Goal: Task Accomplishment & Management: Manage account settings

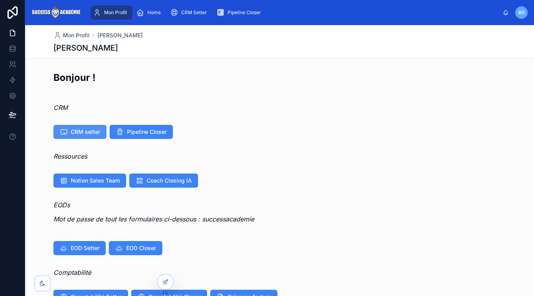
click at [83, 134] on span "CRM setter" at bounding box center [85, 132] width 29 height 8
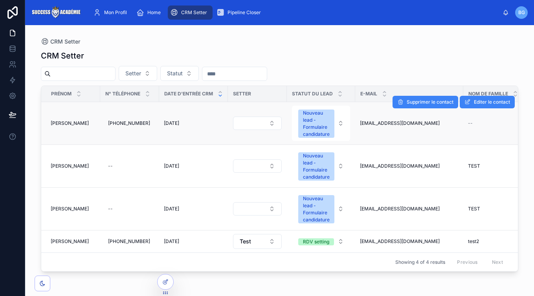
click at [102, 124] on td "+33620602614 +33620602614" at bounding box center [129, 123] width 59 height 43
click at [136, 134] on td "+33620602614 +33620602614" at bounding box center [129, 123] width 59 height 43
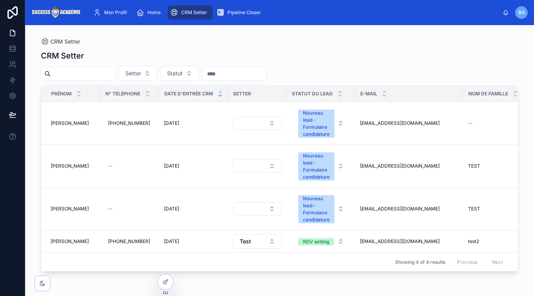
click at [313, 46] on div "CRM Setter Setter Statut Prénom N° Téléphone Date d'entrée CRM Setter Statut du…" at bounding box center [279, 166] width 477 height 241
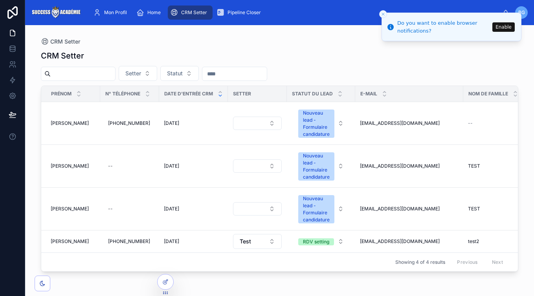
drag, startPoint x: 282, startPoint y: 43, endPoint x: 246, endPoint y: 36, distance: 36.8
click at [281, 43] on div "CRM Setter" at bounding box center [279, 42] width 477 height 8
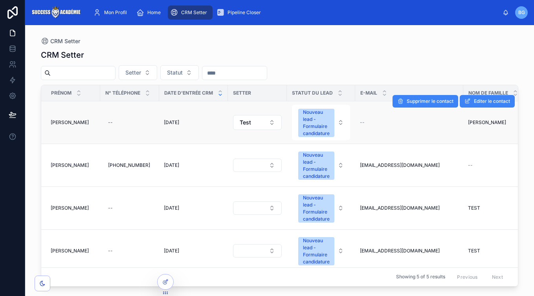
click at [129, 130] on td "--" at bounding box center [129, 122] width 59 height 43
click at [146, 129] on td "--" at bounding box center [129, 122] width 59 height 43
click at [51, 122] on span "[PERSON_NAME]" at bounding box center [70, 122] width 38 height 6
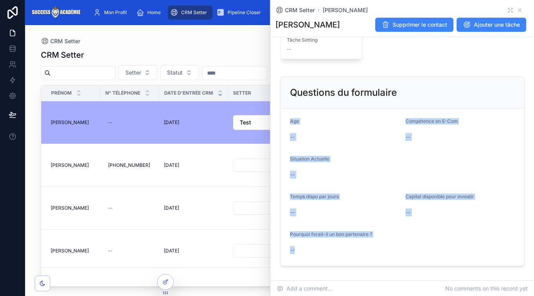
scroll to position [394, 0]
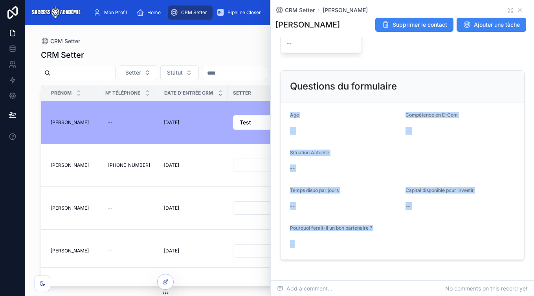
drag, startPoint x: 299, startPoint y: 120, endPoint x: 421, endPoint y: 270, distance: 192.7
click at [416, 240] on div "--" at bounding box center [402, 244] width 225 height 8
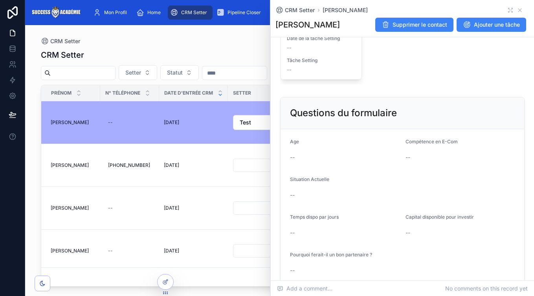
scroll to position [366, 0]
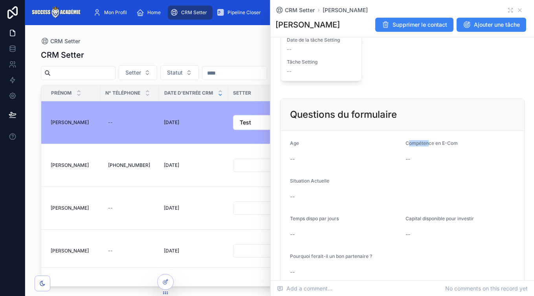
drag, startPoint x: 410, startPoint y: 143, endPoint x: 428, endPoint y: 145, distance: 18.2
click at [430, 143] on span "Compétence en E-Com" at bounding box center [431, 143] width 52 height 6
drag, startPoint x: 427, startPoint y: 145, endPoint x: 425, endPoint y: 148, distance: 4.2
click at [427, 146] on label "Compétence en E-Com" at bounding box center [431, 143] width 52 height 6
drag, startPoint x: 288, startPoint y: 182, endPoint x: 311, endPoint y: 235, distance: 57.5
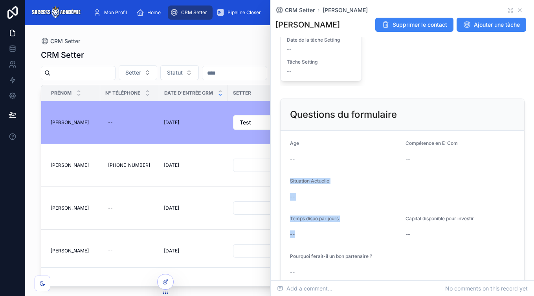
click at [312, 238] on form "Age -- Compétence en E-Com -- Situation Actuelle -- Temps dispo par jours -- Ca…" at bounding box center [402, 209] width 244 height 157
drag, startPoint x: 290, startPoint y: 229, endPoint x: 304, endPoint y: 229, distance: 13.7
click at [297, 228] on div "Temps dispo par jours --" at bounding box center [344, 228] width 109 height 25
drag, startPoint x: 397, startPoint y: 216, endPoint x: 437, endPoint y: 239, distance: 45.7
click at [437, 239] on form "Age -- Compétence en E-Com -- Situation Actuelle -- Temps dispo par jours -- Ca…" at bounding box center [402, 209] width 244 height 157
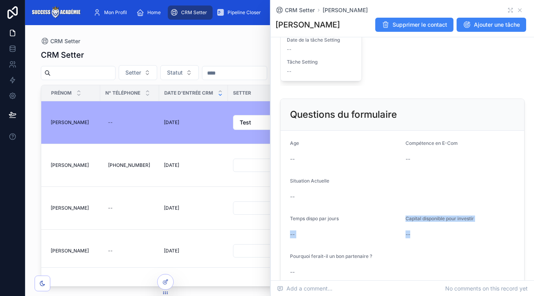
click at [437, 239] on div "--" at bounding box center [459, 234] width 109 height 13
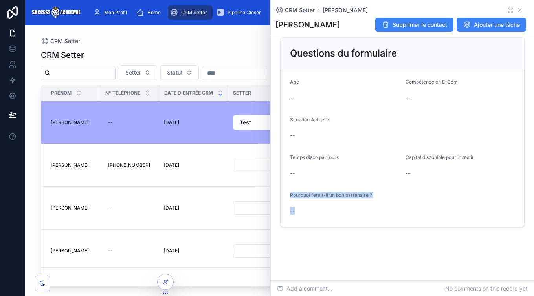
drag, startPoint x: 287, startPoint y: 196, endPoint x: 357, endPoint y: 211, distance: 71.7
click at [357, 210] on form "Age -- Compétence en E-Com -- Situation Actuelle -- Temps dispo par jours -- Ca…" at bounding box center [402, 148] width 244 height 157
click at [357, 211] on div "--" at bounding box center [402, 211] width 225 height 8
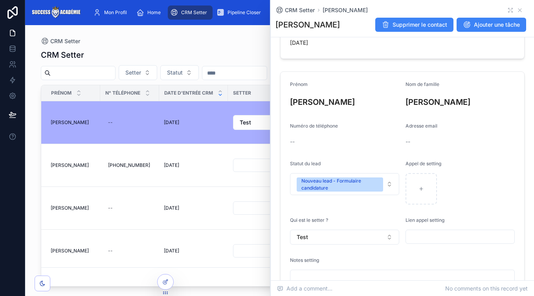
scroll to position [54, 0]
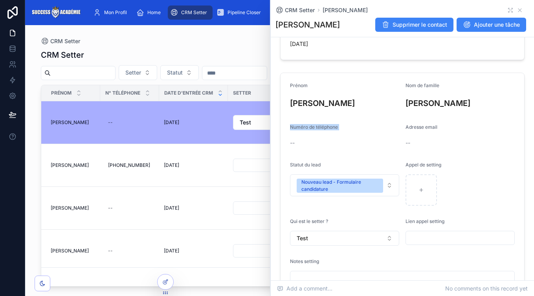
drag, startPoint x: 290, startPoint y: 128, endPoint x: 336, endPoint y: 136, distance: 46.4
click at [334, 136] on div "Numéro de téléphone --" at bounding box center [344, 136] width 109 height 25
click at [336, 137] on div "--" at bounding box center [344, 143] width 109 height 13
drag, startPoint x: 286, startPoint y: 164, endPoint x: 358, endPoint y: 167, distance: 71.9
click at [354, 166] on form "Prénom [PERSON_NAME] de famille [PERSON_NAME] de téléphone -- Adresse email -- …" at bounding box center [402, 188] width 244 height 231
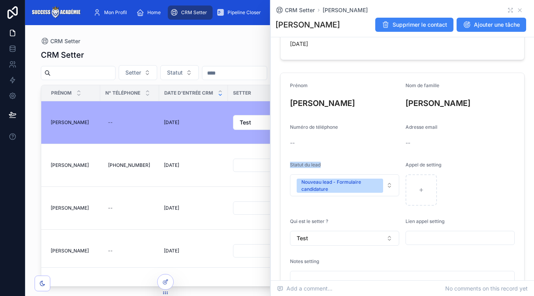
click at [360, 167] on div "Statut du lead" at bounding box center [344, 166] width 109 height 9
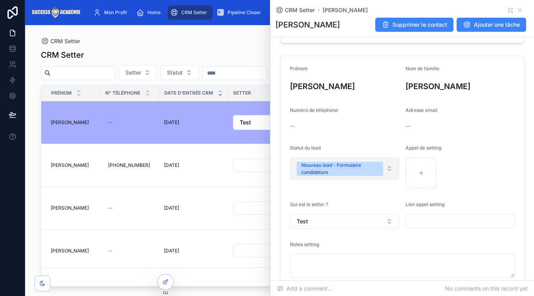
scroll to position [70, 0]
click at [348, 165] on div "Nouveau lead - Formulaire candidature" at bounding box center [339, 170] width 77 height 14
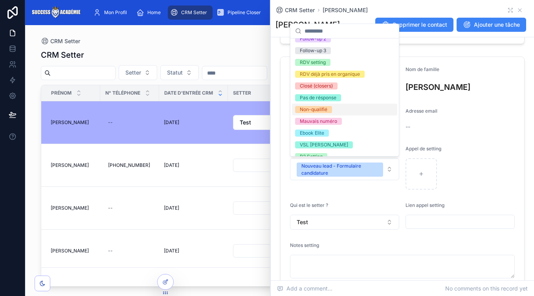
scroll to position [0, 0]
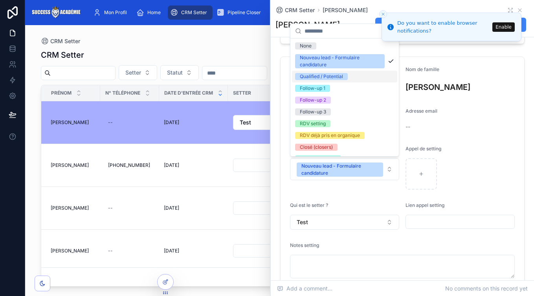
click at [480, 125] on form "Prénom [PERSON_NAME] de famille [PERSON_NAME] de téléphone -- Adresse email -- …" at bounding box center [402, 172] width 244 height 231
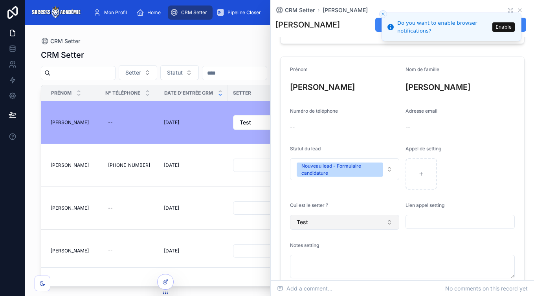
scroll to position [92, 0]
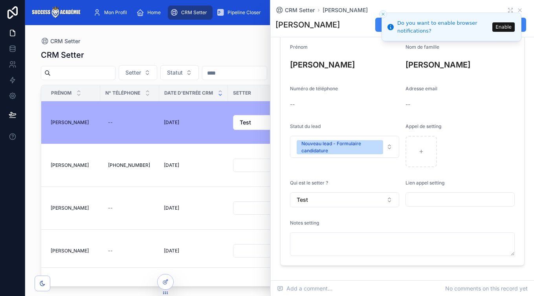
drag, startPoint x: 358, startPoint y: 179, endPoint x: 357, endPoint y: 175, distance: 4.8
click at [358, 178] on form "Prénom [PERSON_NAME] de famille [PERSON_NAME] de téléphone -- Adresse email -- …" at bounding box center [402, 150] width 244 height 231
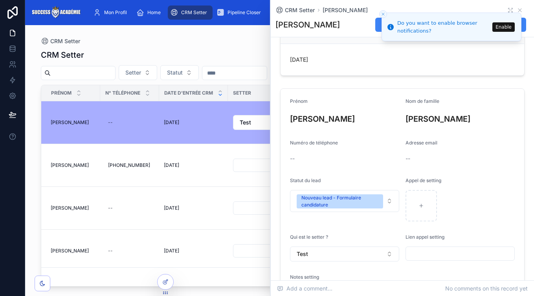
scroll to position [0, 0]
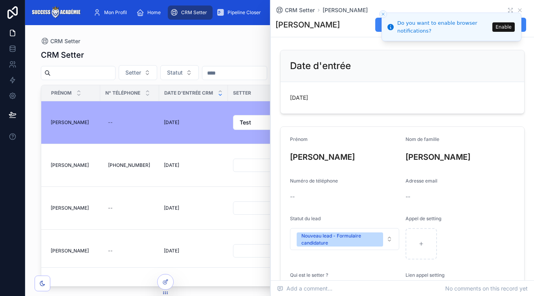
drag, startPoint x: 382, startPoint y: 14, endPoint x: 386, endPoint y: 15, distance: 4.5
click at [382, 14] on icon "Close toast" at bounding box center [383, 14] width 5 height 5
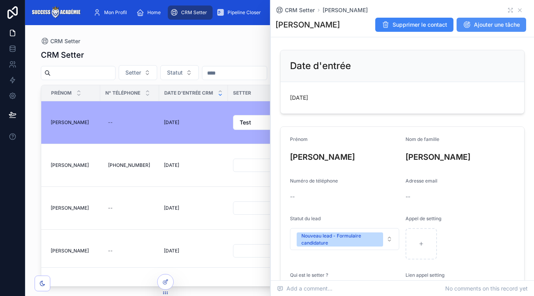
click at [494, 27] on span "Ajouter une tâche" at bounding box center [497, 25] width 46 height 8
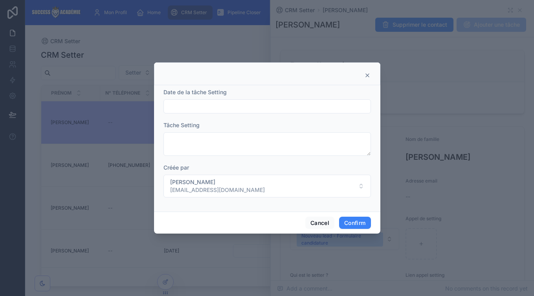
click at [247, 114] on form "Date de la tâche Setting Tâche Setting Créée par [PERSON_NAME] [EMAIL_ADDRESS][…" at bounding box center [266, 146] width 207 height 117
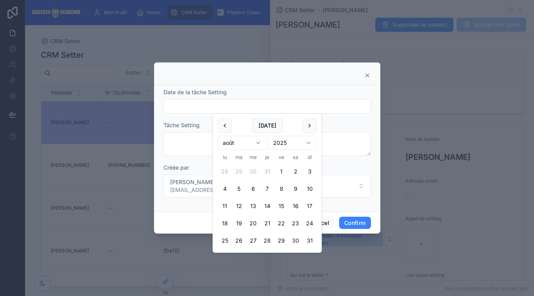
click at [245, 108] on input "text" at bounding box center [267, 106] width 207 height 11
click at [311, 126] on button at bounding box center [309, 126] width 14 height 14
click at [224, 173] on button "1" at bounding box center [225, 172] width 14 height 14
type input "**********"
click at [298, 90] on div "Date de la tâche Setting" at bounding box center [266, 92] width 207 height 8
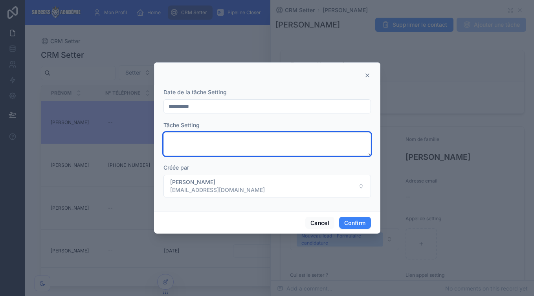
click at [190, 145] on textarea at bounding box center [266, 144] width 207 height 24
type textarea "**********"
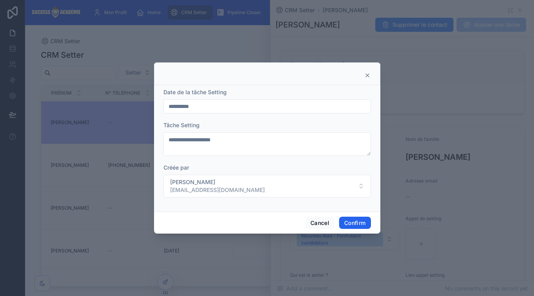
click at [361, 223] on button "Confirm" at bounding box center [354, 223] width 31 height 13
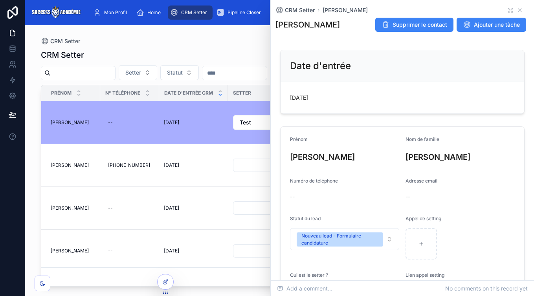
click at [515, 9] on div "CRM Setter [PERSON_NAME]" at bounding box center [402, 10] width 254 height 8
click at [520, 9] on icon at bounding box center [519, 10] width 6 height 6
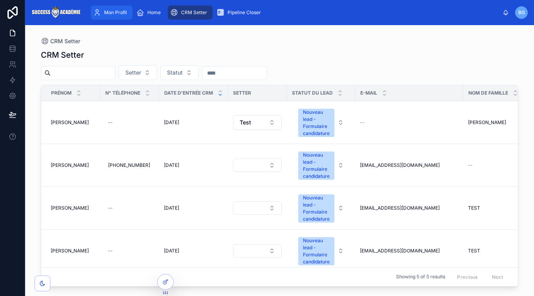
click at [120, 13] on span "Mon Profil" at bounding box center [115, 12] width 23 height 6
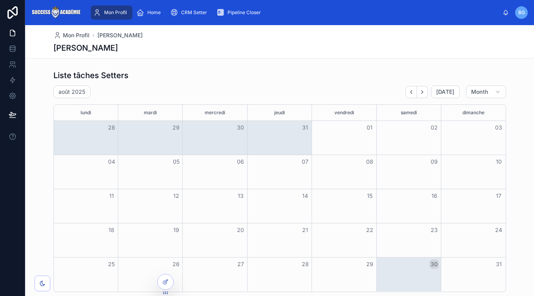
scroll to position [229, 0]
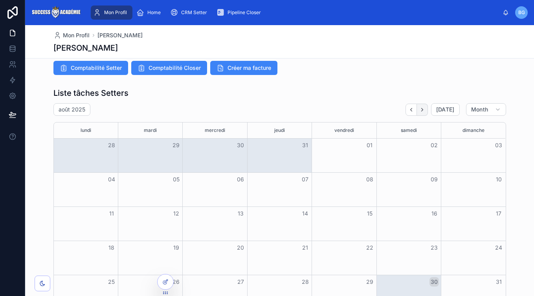
click at [420, 107] on icon "Next" at bounding box center [422, 110] width 6 height 6
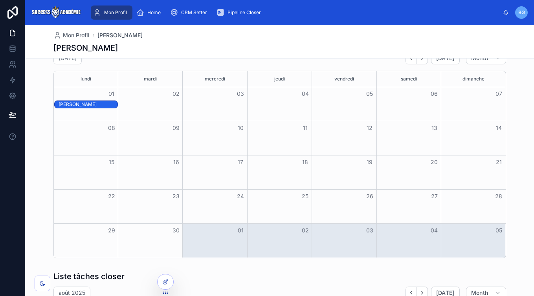
scroll to position [278, 0]
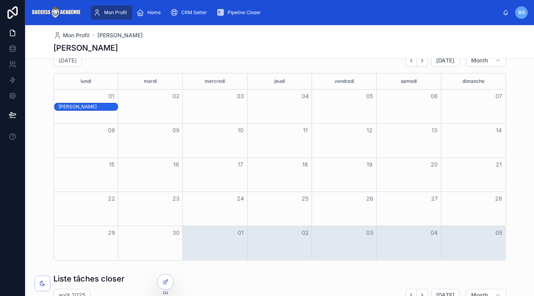
click at [104, 108] on div "[PERSON_NAME]" at bounding box center [88, 107] width 59 height 6
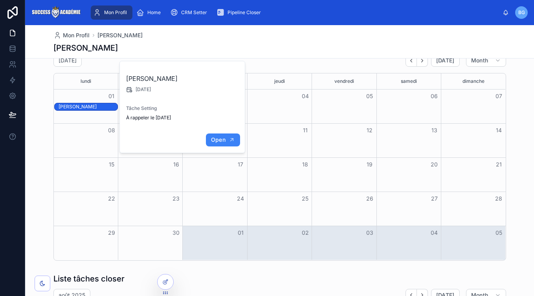
click at [223, 139] on span "Open" at bounding box center [218, 139] width 15 height 7
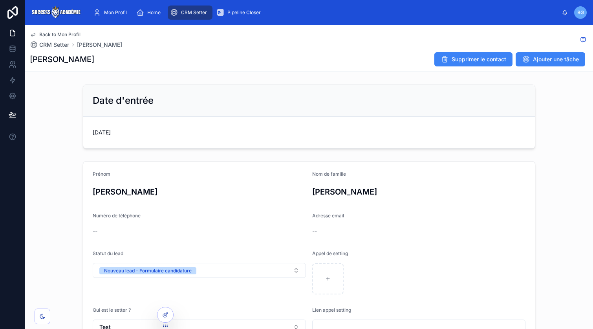
click at [184, 13] on span "CRM Setter" at bounding box center [194, 12] width 26 height 6
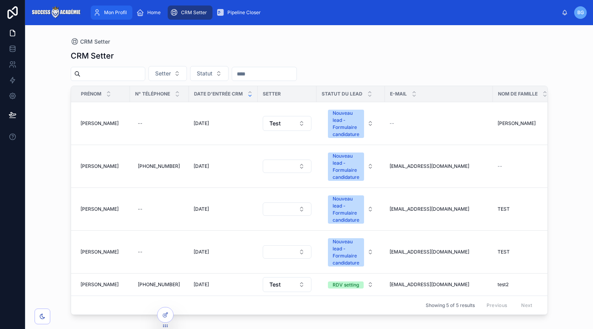
click at [108, 6] on div "Mon Profil" at bounding box center [111, 12] width 37 height 13
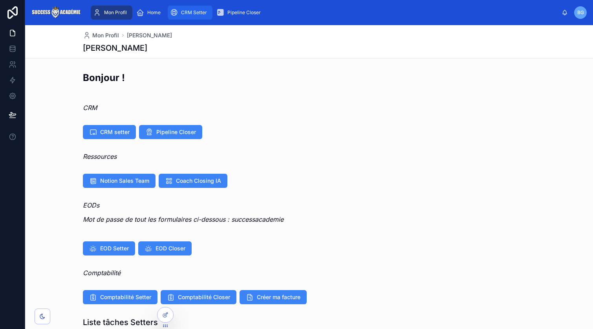
click at [198, 16] on div "CRM Setter" at bounding box center [190, 12] width 40 height 13
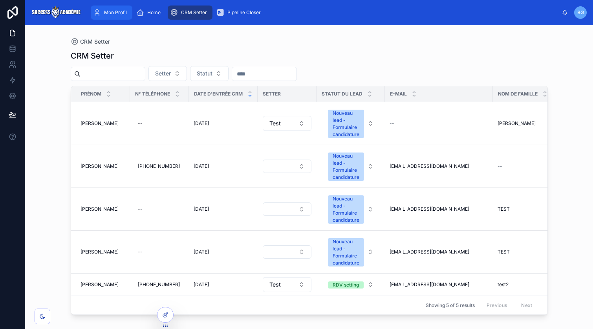
click at [103, 14] on div "Mon Profil" at bounding box center [111, 12] width 37 height 13
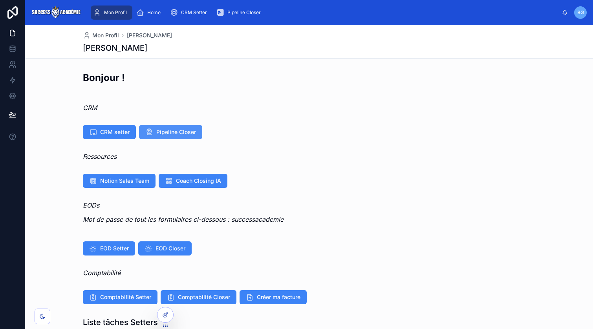
click at [192, 136] on span "Pipeline Closer" at bounding box center [176, 132] width 40 height 8
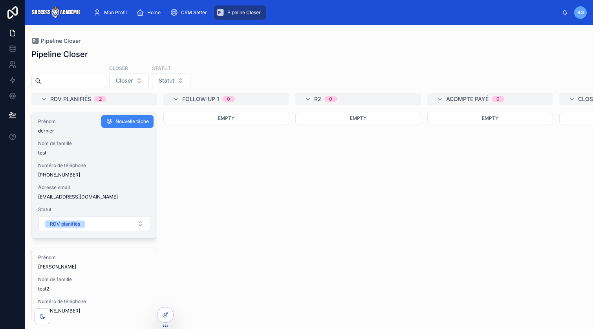
click at [95, 159] on div "Prénom dernier Nom de famille test Numéro de téléphone [PHONE_NUMBER] Adresse e…" at bounding box center [94, 175] width 125 height 126
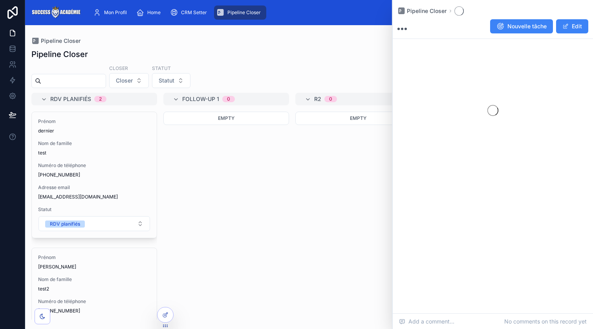
drag, startPoint x: 227, startPoint y: 123, endPoint x: 240, endPoint y: 125, distance: 13.1
click at [227, 125] on div "Empty" at bounding box center [226, 216] width 126 height 208
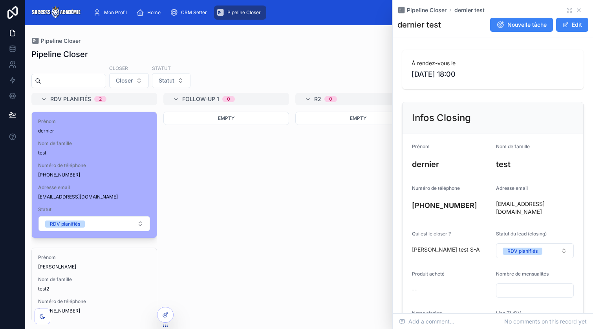
click at [224, 172] on div "Empty" at bounding box center [226, 216] width 126 height 208
click at [533, 9] on icon at bounding box center [579, 10] width 6 height 6
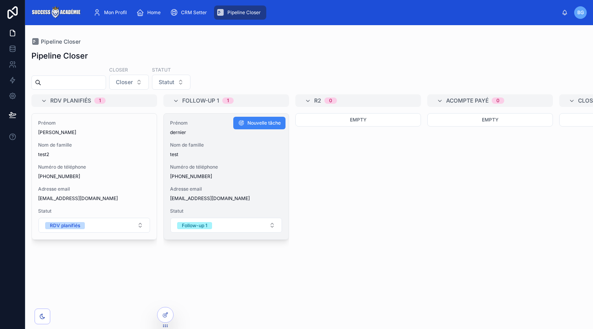
click at [232, 151] on span "test" at bounding box center [226, 154] width 112 height 6
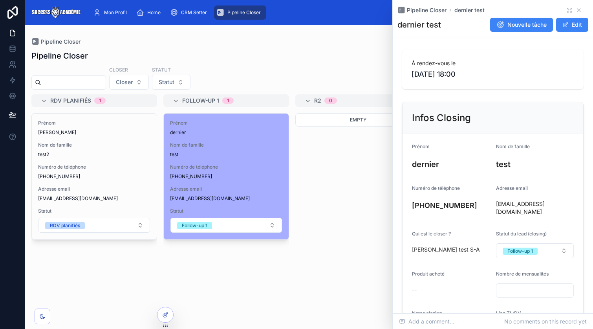
click at [365, 195] on div "Empty" at bounding box center [358, 216] width 126 height 206
click at [533, 10] on icon at bounding box center [578, 10] width 3 height 3
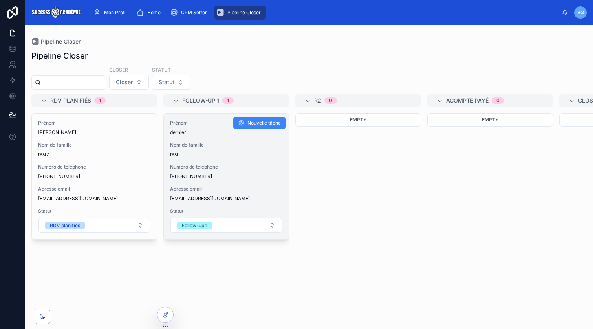
click at [231, 154] on span "test" at bounding box center [226, 154] width 112 height 6
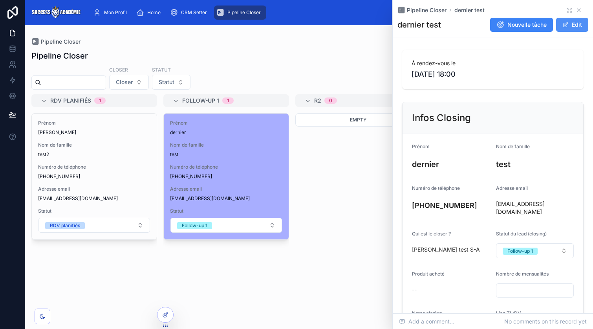
click at [533, 21] on button "Edit" at bounding box center [572, 25] width 32 height 14
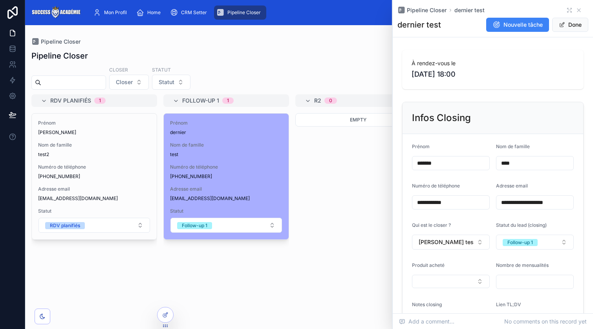
click at [476, 163] on input "*******" at bounding box center [450, 162] width 77 height 11
click at [526, 163] on input "****" at bounding box center [534, 162] width 77 height 11
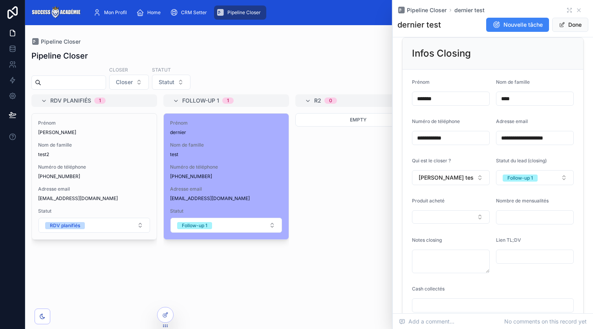
scroll to position [93, 0]
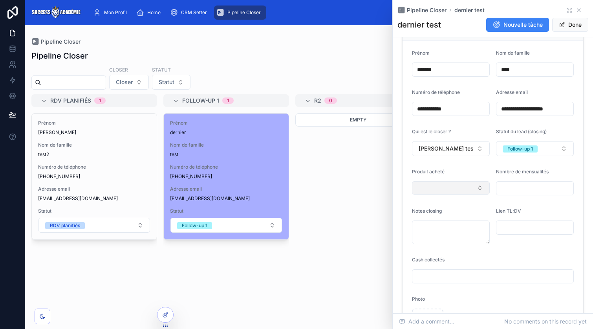
click at [450, 188] on button "Select Button" at bounding box center [451, 187] width 78 height 13
drag, startPoint x: 518, startPoint y: 255, endPoint x: 515, endPoint y: 244, distance: 11.4
click at [518, 255] on form "**********" at bounding box center [493, 194] width 181 height 309
click at [522, 183] on input "text" at bounding box center [534, 188] width 77 height 11
click at [458, 231] on textarea at bounding box center [451, 232] width 78 height 24
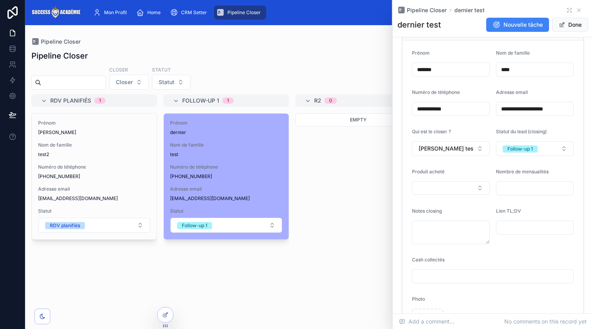
click at [529, 258] on div "Cash collectés" at bounding box center [493, 260] width 162 height 9
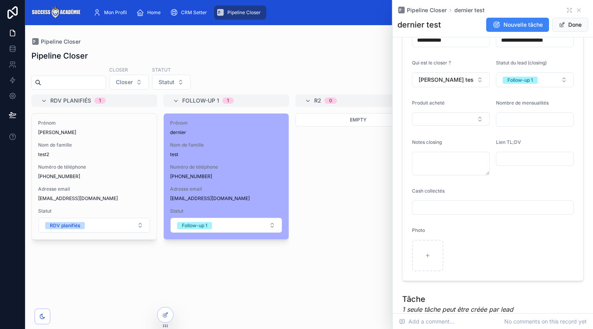
scroll to position [118, 0]
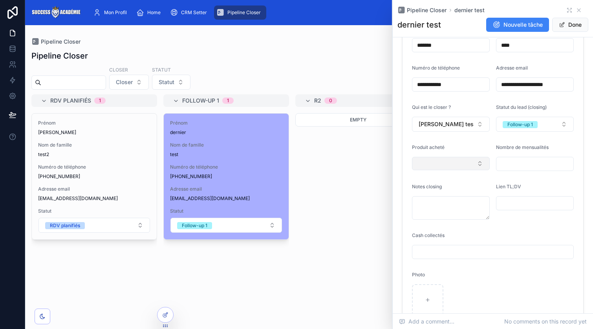
click at [434, 157] on button "Select Button" at bounding box center [451, 163] width 78 height 13
click at [475, 144] on div "Produit acheté" at bounding box center [451, 148] width 78 height 9
click at [511, 121] on div "Follow-up 1" at bounding box center [520, 124] width 26 height 7
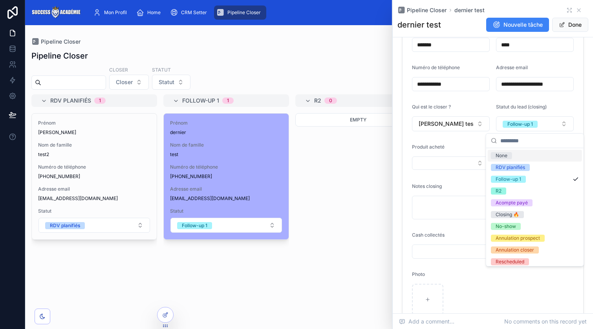
click at [439, 145] on span "Produit acheté" at bounding box center [428, 147] width 33 height 6
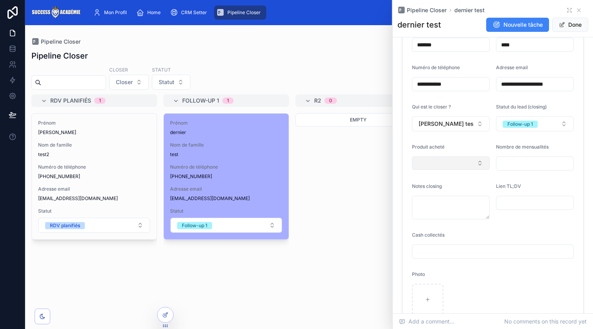
click at [450, 162] on button "Select Button" at bounding box center [451, 162] width 78 height 13
click at [458, 145] on div "Produit acheté" at bounding box center [451, 148] width 78 height 9
click at [454, 160] on button "Select Button" at bounding box center [451, 162] width 78 height 13
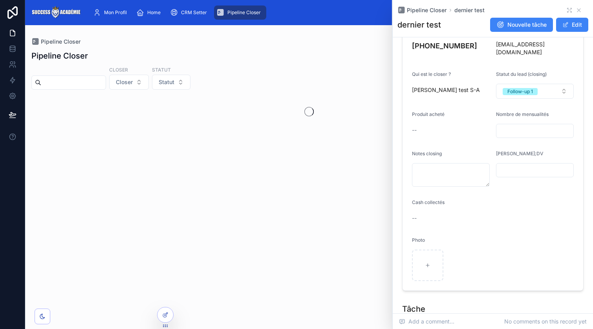
scroll to position [105, 0]
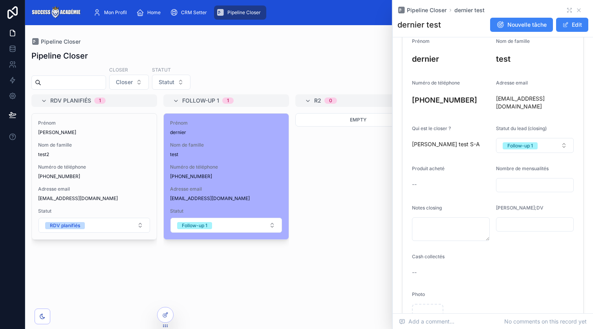
drag, startPoint x: 572, startPoint y: 23, endPoint x: 557, endPoint y: 49, distance: 30.3
click at [571, 24] on button "Edit" at bounding box center [572, 25] width 32 height 14
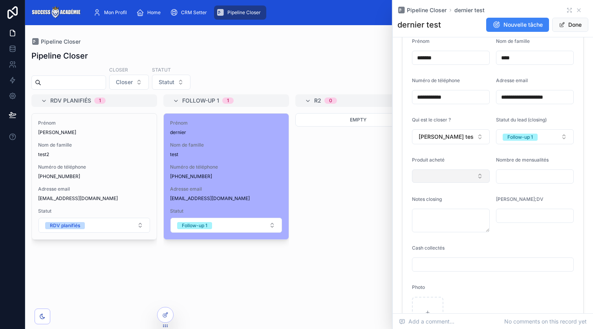
click at [436, 172] on button "Select Button" at bounding box center [451, 175] width 78 height 13
click at [434, 219] on span "rectJg90..." at bounding box center [421, 220] width 29 height 8
click at [459, 206] on div "None" at bounding box center [450, 209] width 94 height 13
drag, startPoint x: 526, startPoint y: 161, endPoint x: 516, endPoint y: 164, distance: 10.4
click at [526, 161] on span "Nombre de mensualités" at bounding box center [522, 160] width 53 height 6
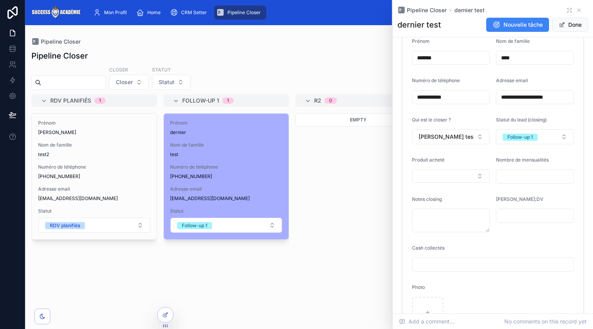
drag, startPoint x: 509, startPoint y: 171, endPoint x: 500, endPoint y: 161, distance: 13.6
click at [509, 171] on input "text" at bounding box center [534, 176] width 77 height 11
click at [430, 182] on button "Select Button" at bounding box center [451, 175] width 78 height 13
click at [309, 31] on div "Pipeline Closer Pipeline Closer Closer Closer Statut Statut RDV planifiés 1 Pré…" at bounding box center [309, 172] width 568 height 294
click at [579, 9] on icon at bounding box center [579, 10] width 6 height 6
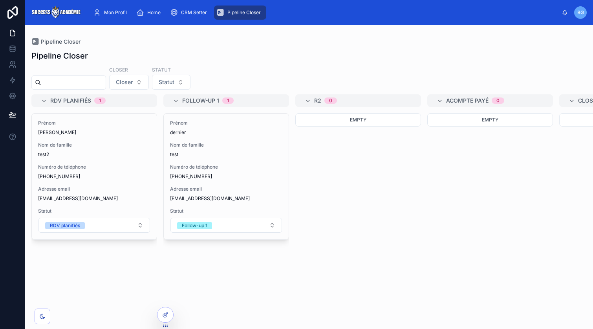
click at [388, 46] on div "Pipeline Closer Closer Closer Statut Statut RDV planifiés 1 Prénom jimmy Nom de…" at bounding box center [309, 183] width 568 height 274
